Goal: Transaction & Acquisition: Purchase product/service

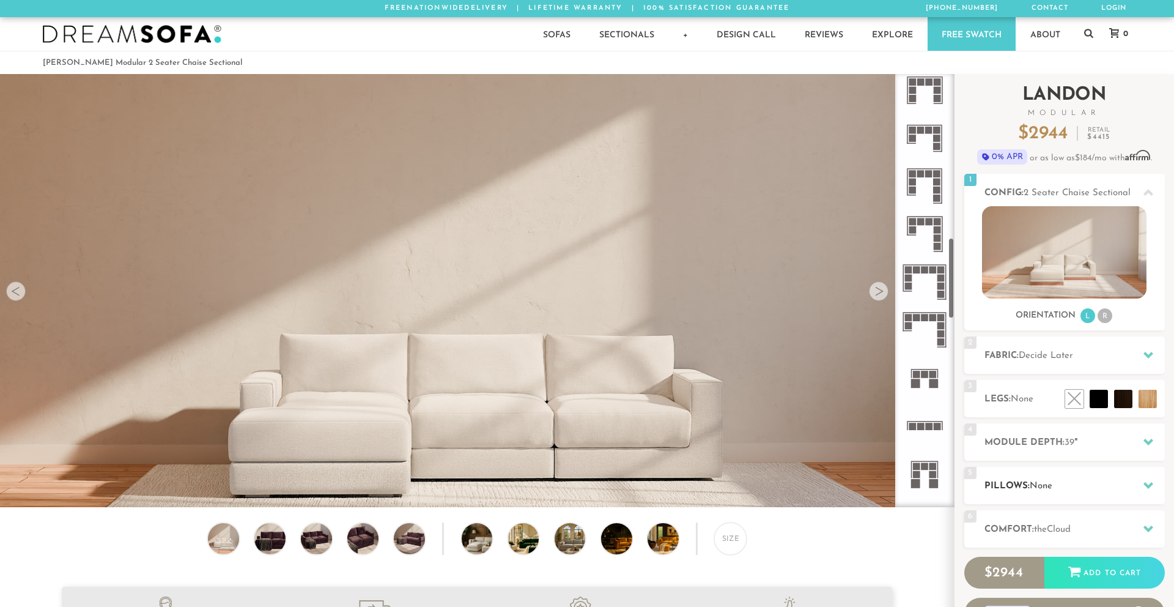
click at [1142, 479] on div at bounding box center [1149, 485] width 26 height 25
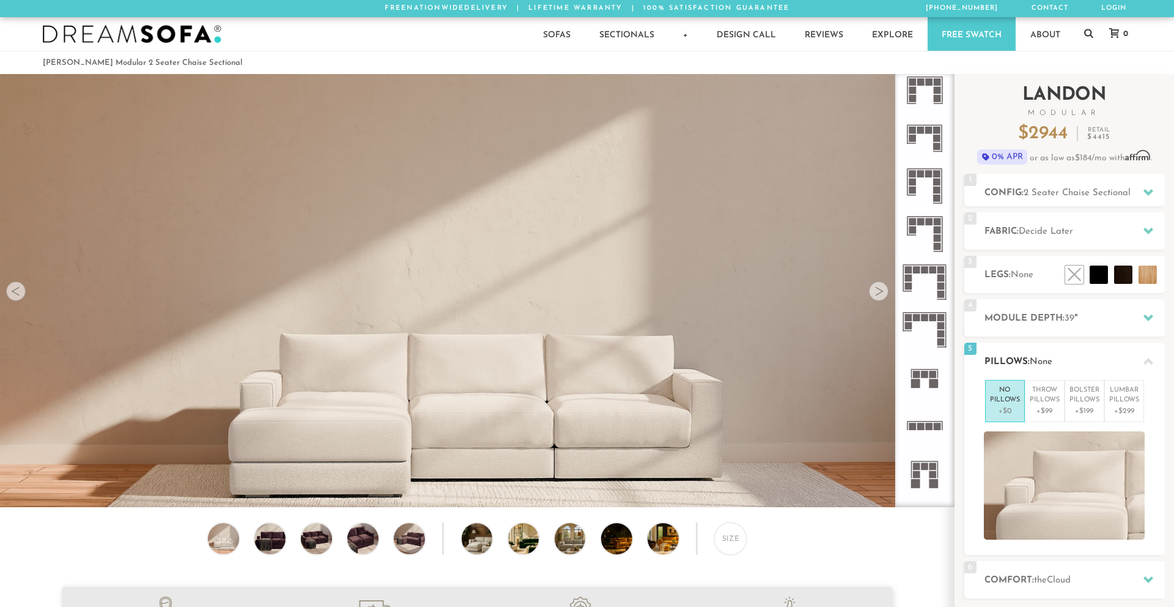
click at [1152, 364] on icon at bounding box center [1149, 362] width 10 height 10
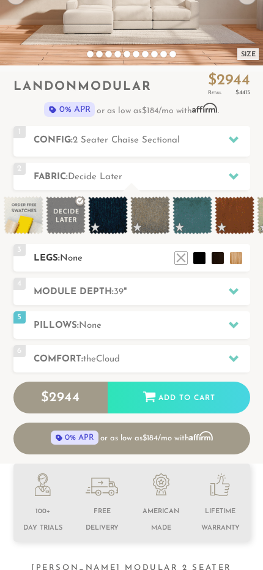
scroll to position [114, 0]
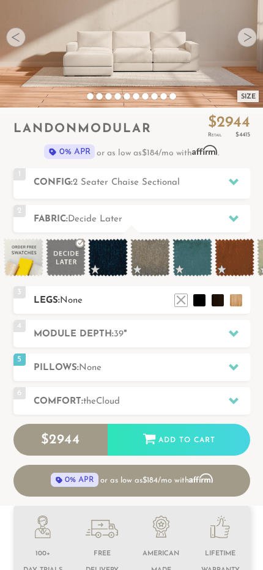
click at [237, 333] on icon at bounding box center [234, 333] width 10 height 7
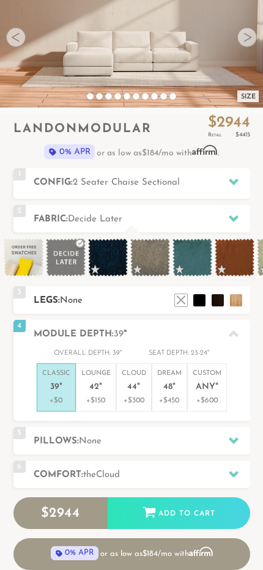
scroll to position [1, 1]
click at [237, 333] on icon at bounding box center [234, 334] width 10 height 10
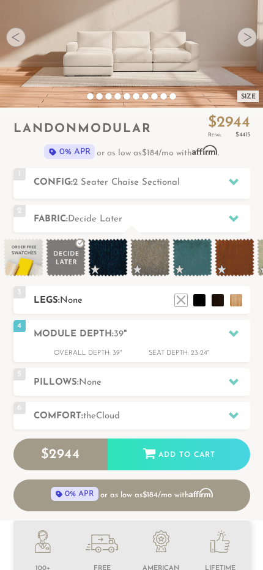
scroll to position [0, 0]
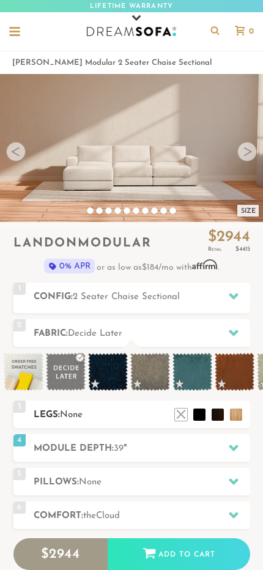
click at [226, 297] on div at bounding box center [234, 296] width 26 height 25
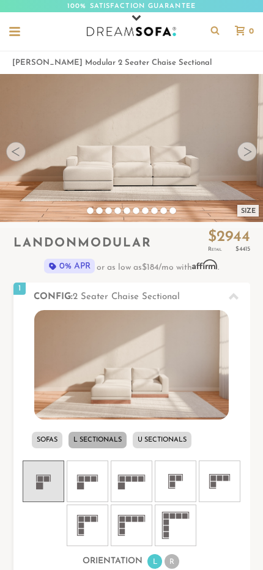
click at [226, 297] on div at bounding box center [234, 296] width 26 height 25
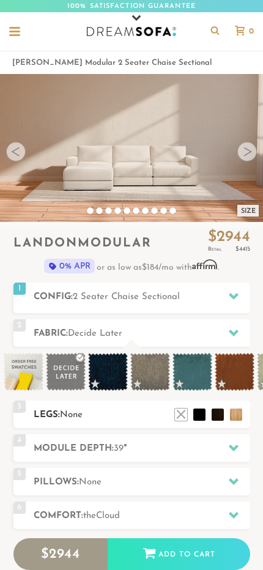
click at [226, 297] on div at bounding box center [234, 296] width 26 height 25
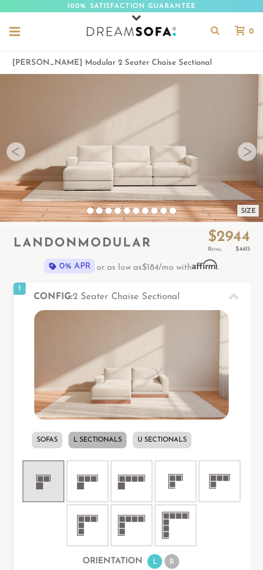
click at [138, 440] on li "U Sectionals" at bounding box center [162, 440] width 59 height 17
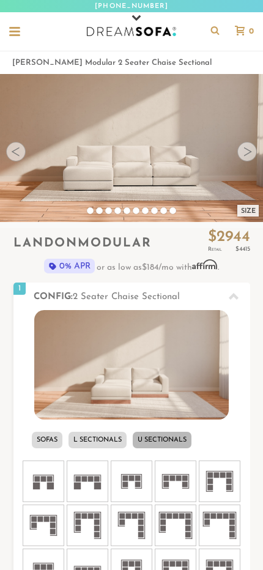
click at [48, 437] on li "Sofas" at bounding box center [47, 440] width 31 height 17
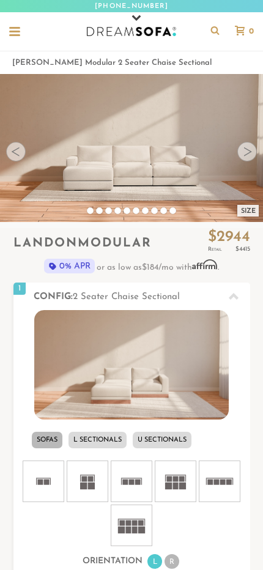
click at [239, 293] on div at bounding box center [234, 296] width 26 height 25
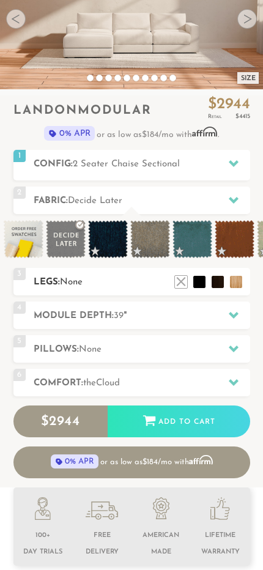
click at [235, 353] on icon at bounding box center [234, 349] width 10 height 10
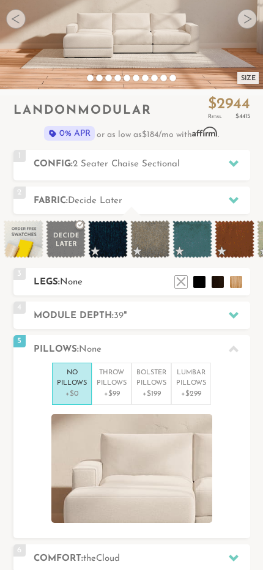
click at [234, 352] on icon at bounding box center [234, 349] width 10 height 10
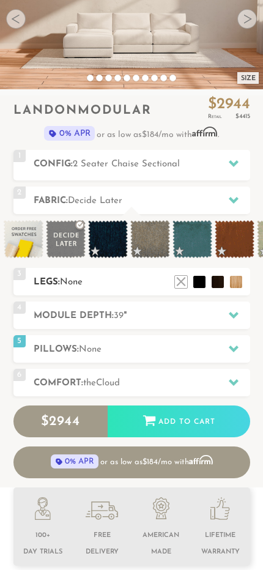
click at [234, 352] on icon at bounding box center [234, 349] width 10 height 10
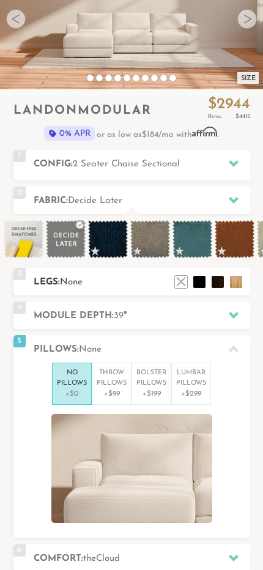
click at [129, 389] on li "Throw Pillows +$99" at bounding box center [112, 384] width 40 height 42
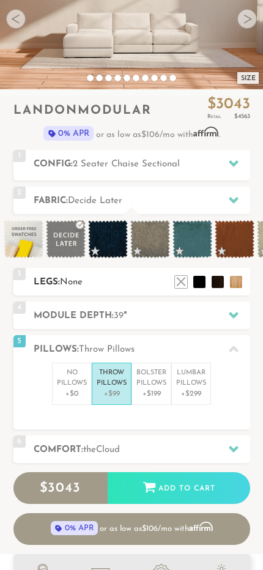
click at [161, 384] on p "Bolster Pillows" at bounding box center [151, 378] width 30 height 20
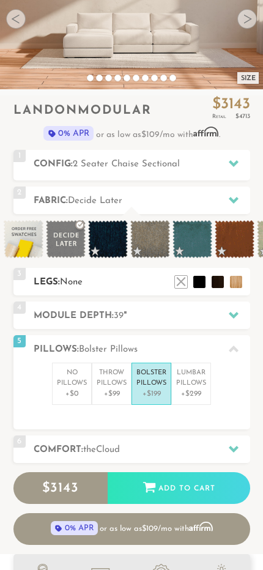
click at [201, 386] on p "Lumbar Pillows" at bounding box center [191, 378] width 30 height 20
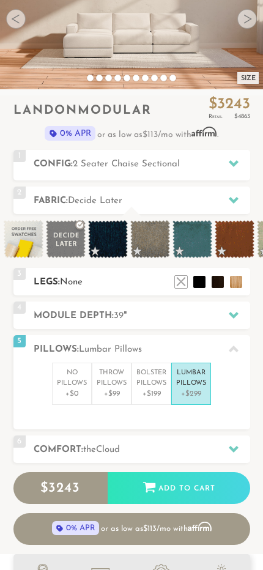
click at [70, 383] on p "No Pillows" at bounding box center [72, 378] width 30 height 20
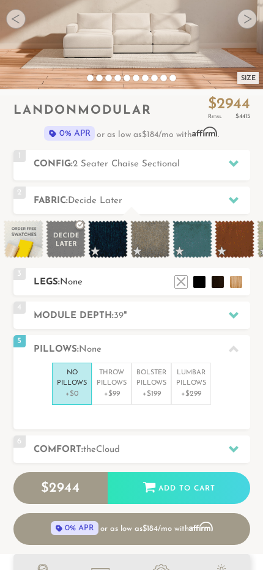
click at [116, 385] on p "Throw Pillows" at bounding box center [112, 378] width 30 height 20
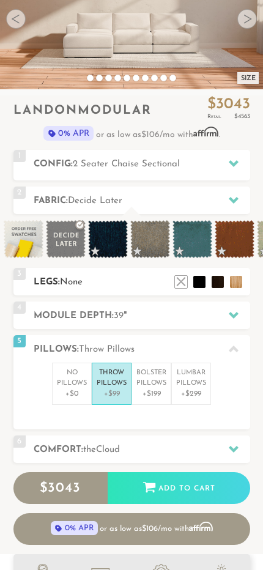
click at [155, 385] on p "Bolster Pillows" at bounding box center [151, 378] width 30 height 20
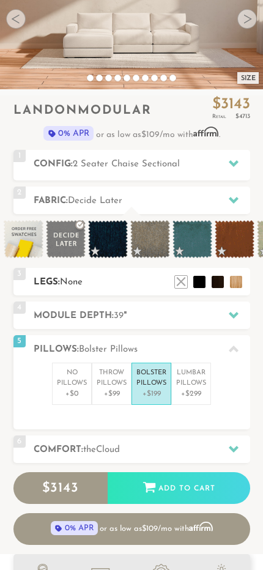
click at [200, 388] on p "+$299" at bounding box center [191, 393] width 30 height 11
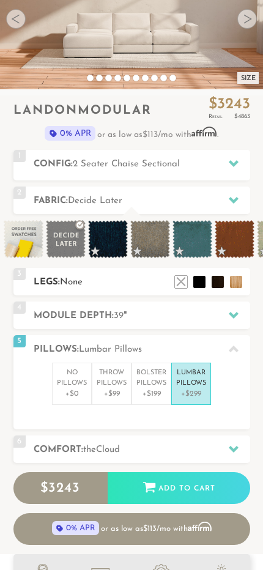
click at [59, 390] on p "+$0" at bounding box center [72, 393] width 30 height 11
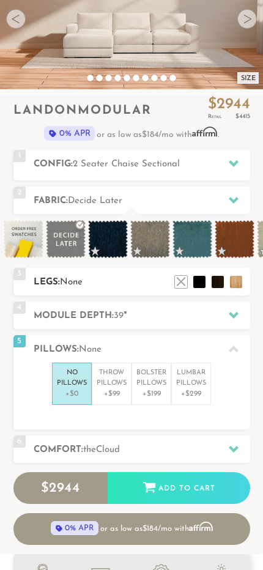
click at [226, 360] on div "5 Pillows: None" at bounding box center [131, 349] width 237 height 28
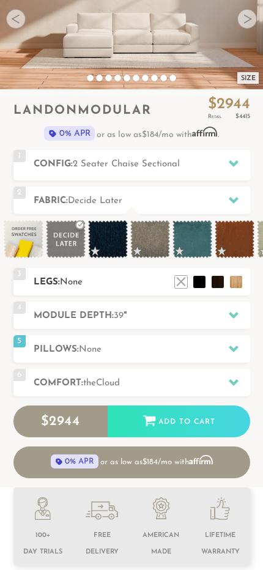
click at [210, 390] on div "6 Comfort: the Cloud soft" at bounding box center [131, 383] width 237 height 28
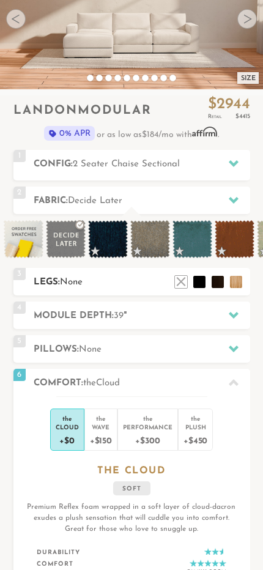
click at [98, 420] on div "the" at bounding box center [101, 416] width 22 height 12
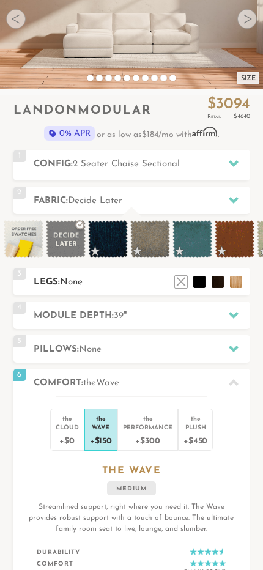
click at [142, 418] on div "the" at bounding box center [148, 416] width 50 height 12
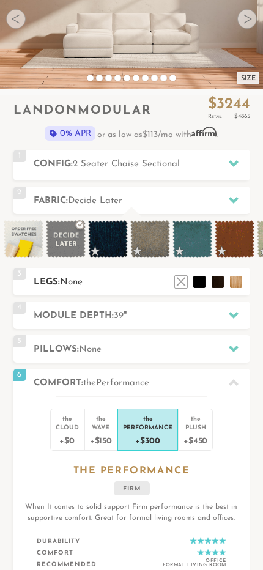
click at [182, 421] on li "the Plush +$450" at bounding box center [195, 430] width 35 height 42
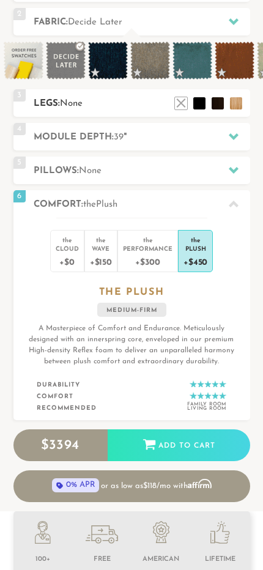
click at [61, 253] on div "+$0" at bounding box center [67, 262] width 23 height 18
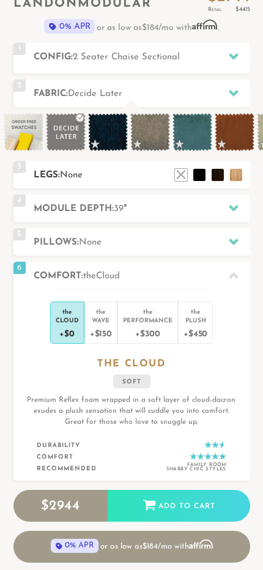
click at [229, 274] on icon at bounding box center [234, 276] width 10 height 10
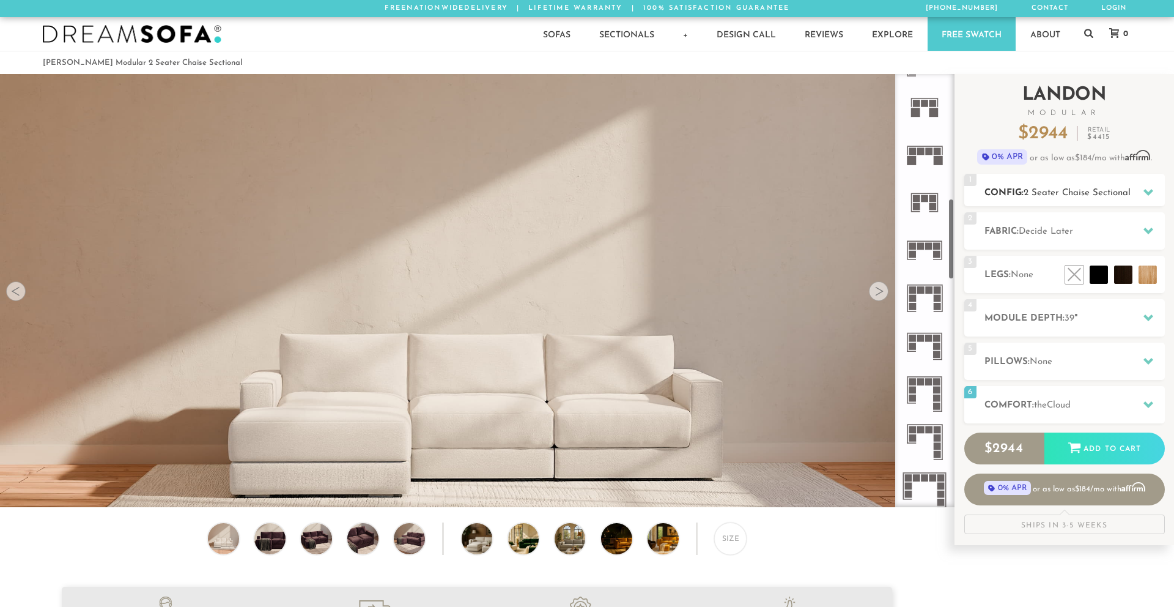
click at [1151, 190] on icon at bounding box center [1149, 192] width 10 height 7
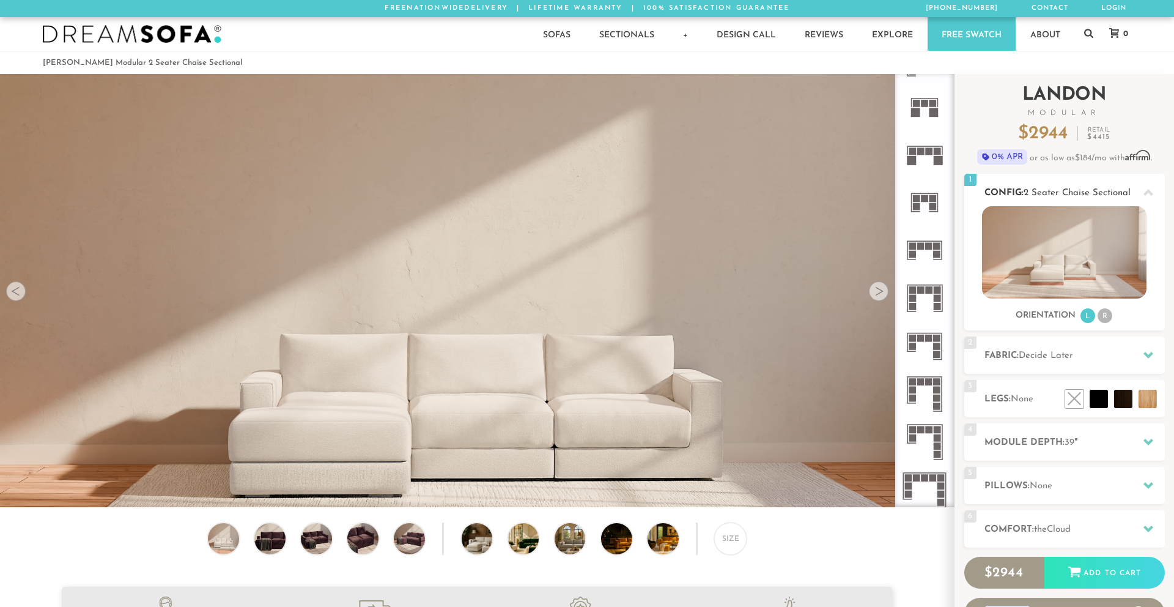
click at [1151, 191] on icon at bounding box center [1149, 192] width 10 height 7
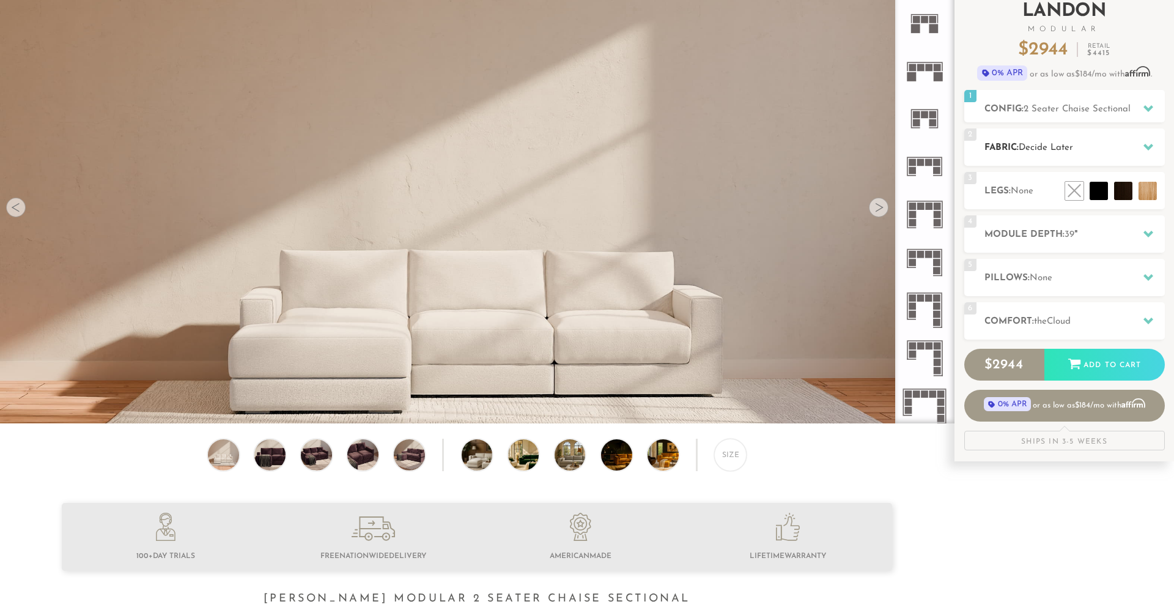
click at [1153, 144] on div at bounding box center [1149, 147] width 26 height 25
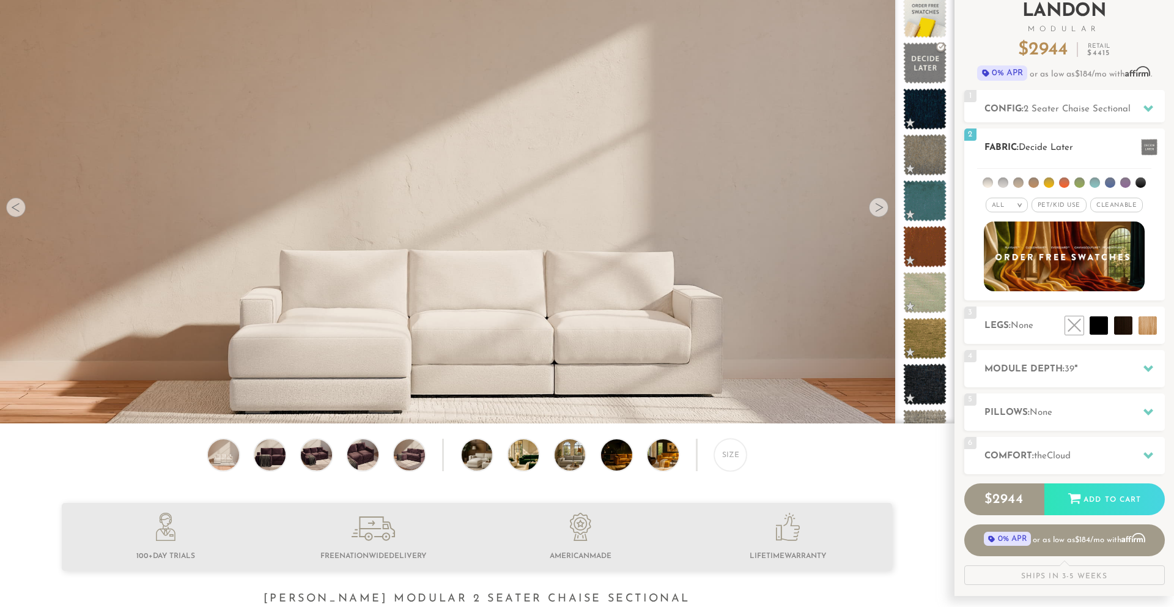
click at [1155, 145] on span at bounding box center [1149, 147] width 17 height 17
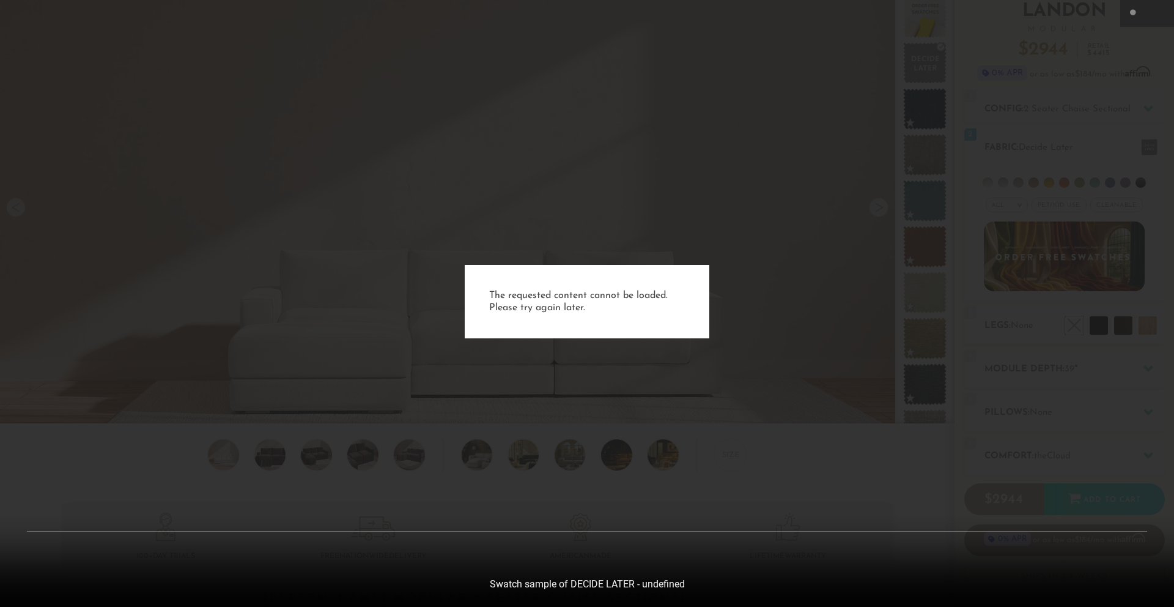
drag, startPoint x: 1013, startPoint y: 127, endPoint x: 1105, endPoint y: 58, distance: 115.0
click at [1013, 127] on div "The requested content cannot be loaded. Please try again later." at bounding box center [587, 303] width 1174 height 607
